Goal: Transaction & Acquisition: Purchase product/service

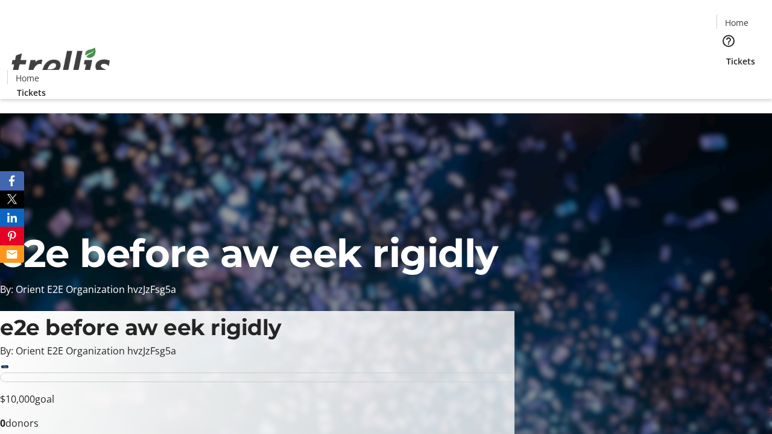
click at [726, 55] on span "Tickets" at bounding box center [740, 61] width 29 height 13
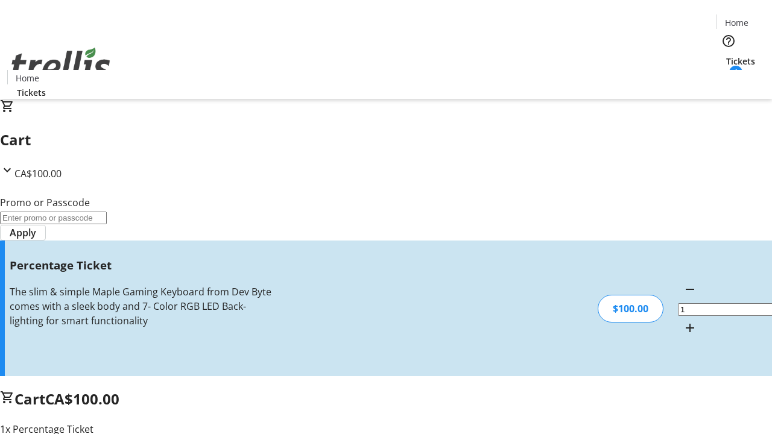
type input "FOO"
